Goal: Check status

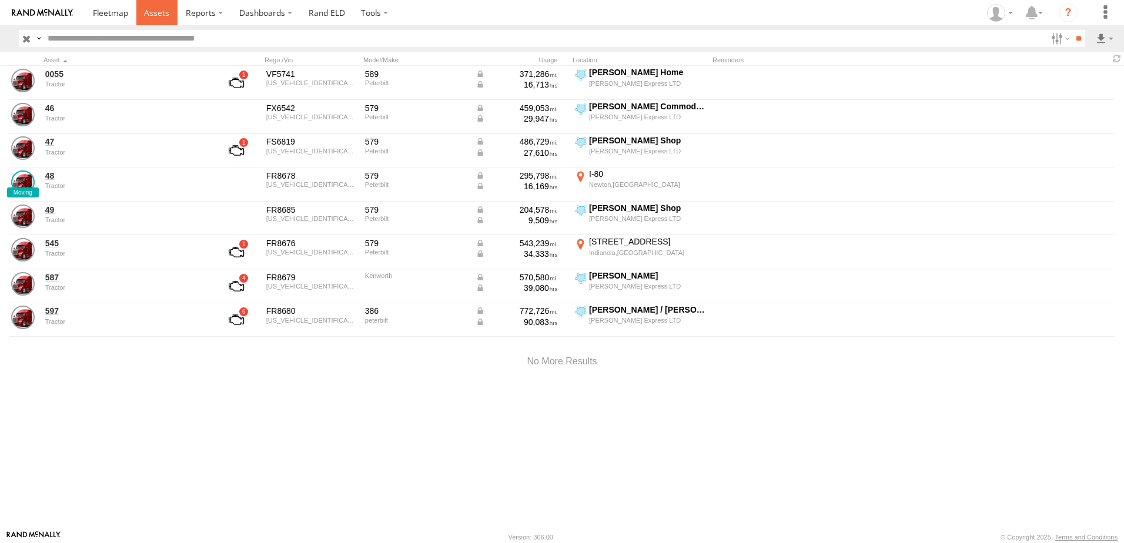
click at [149, 11] on span at bounding box center [156, 12] width 25 height 11
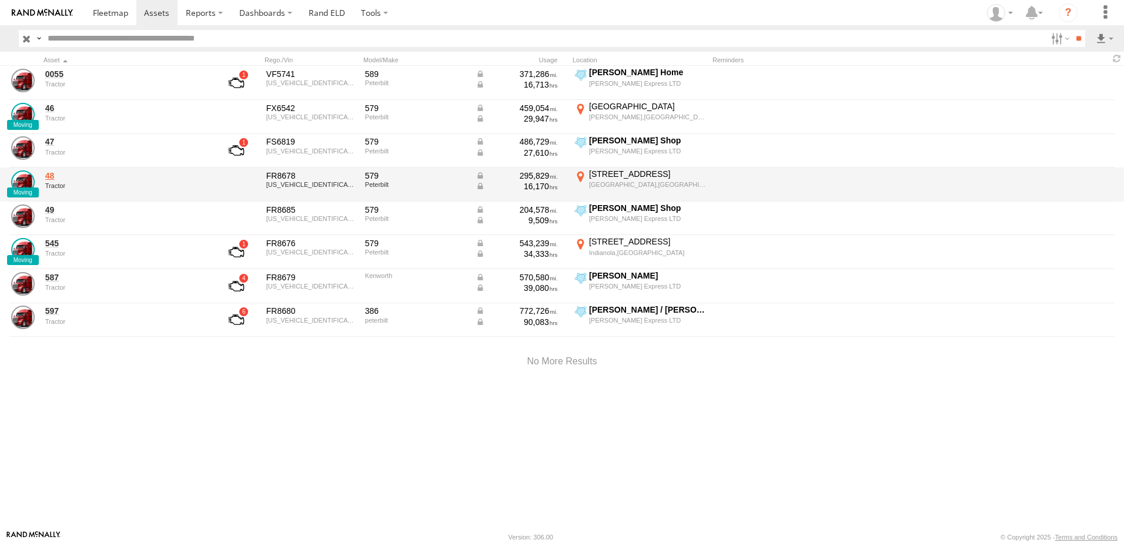
click at [48, 172] on link "48" at bounding box center [125, 175] width 161 height 11
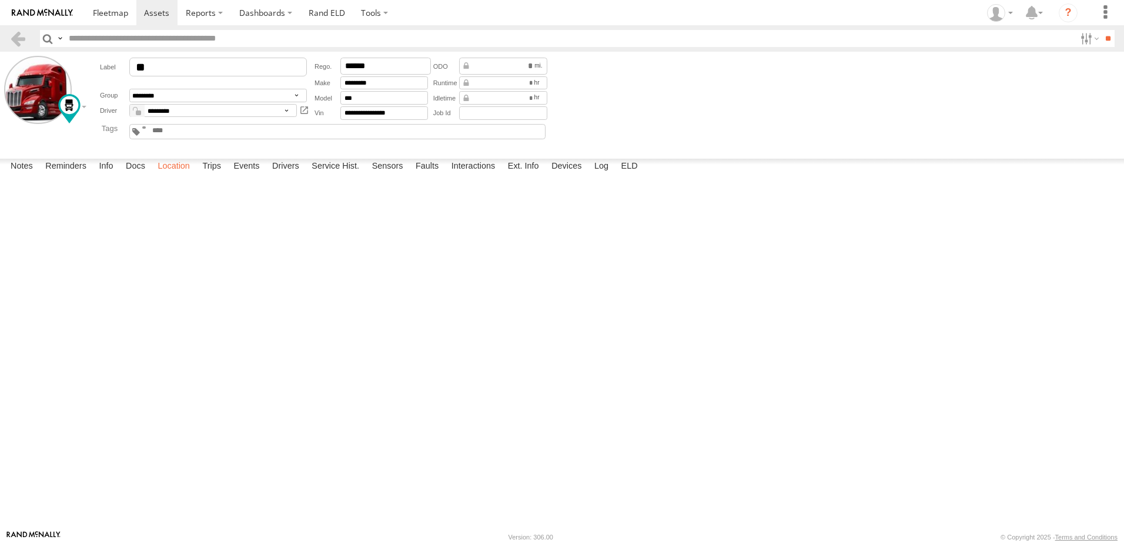
click at [182, 175] on label "Location" at bounding box center [174, 167] width 44 height 16
click at [480, 175] on label "Interactions" at bounding box center [473, 167] width 56 height 16
click at [105, 12] on span at bounding box center [110, 12] width 35 height 11
